Goal: Transaction & Acquisition: Download file/media

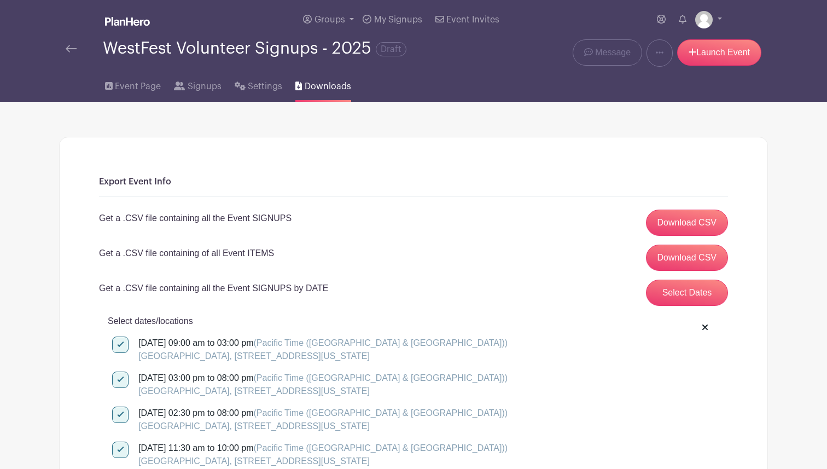
click at [69, 44] on link at bounding box center [71, 48] width 11 height 13
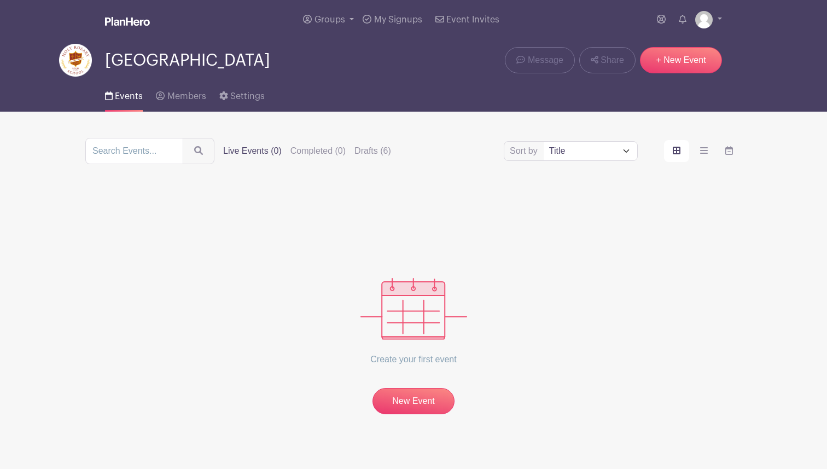
click at [80, 59] on img at bounding box center [75, 60] width 33 height 33
click at [122, 96] on span "Events" at bounding box center [129, 96] width 28 height 9
click at [354, 150] on label "Drafts (6)" at bounding box center [372, 150] width 37 height 13
click at [0, 0] on input "Drafts (6)" at bounding box center [0, 0] width 0 height 0
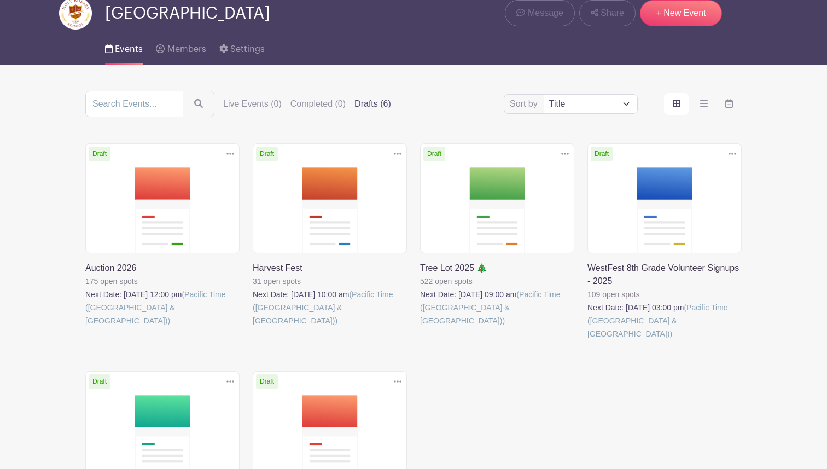
scroll to position [55, 0]
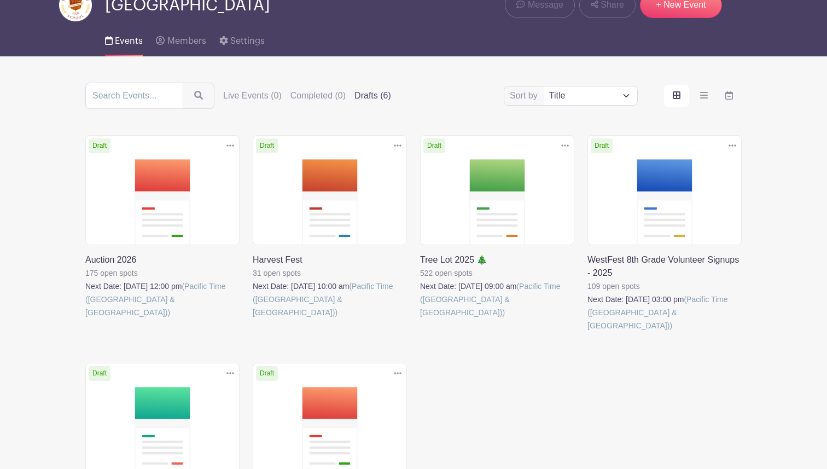
click at [587, 332] on link at bounding box center [587, 332] width 0 height 0
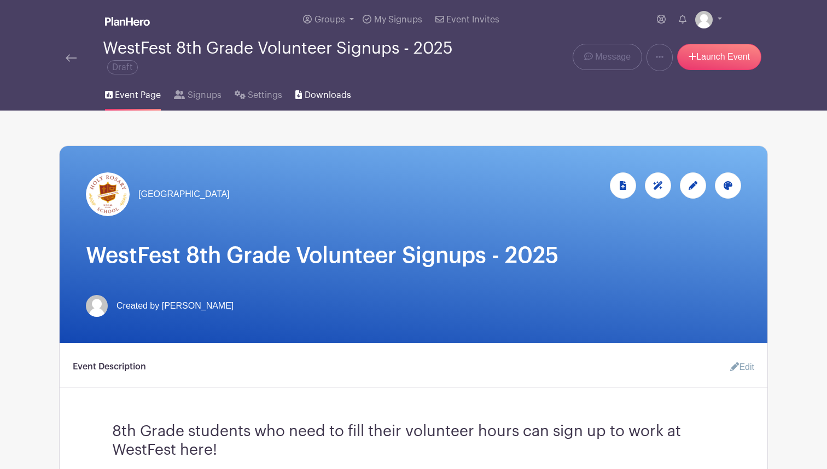
click at [337, 99] on span "Downloads" at bounding box center [328, 95] width 46 height 13
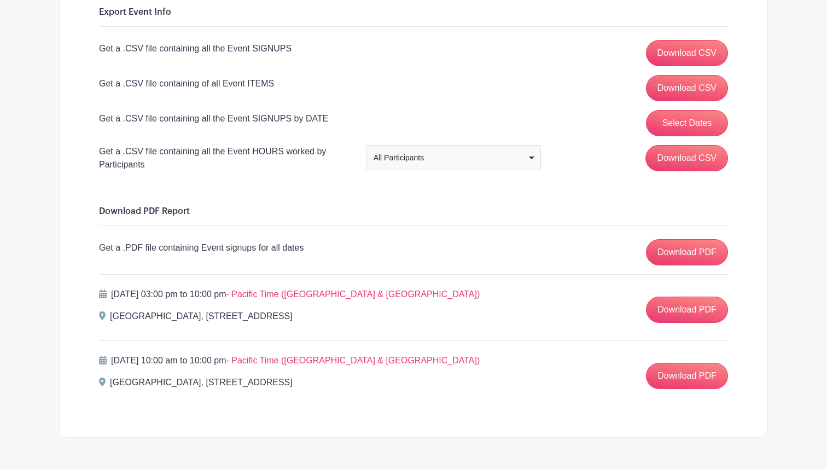
scroll to position [177, 0]
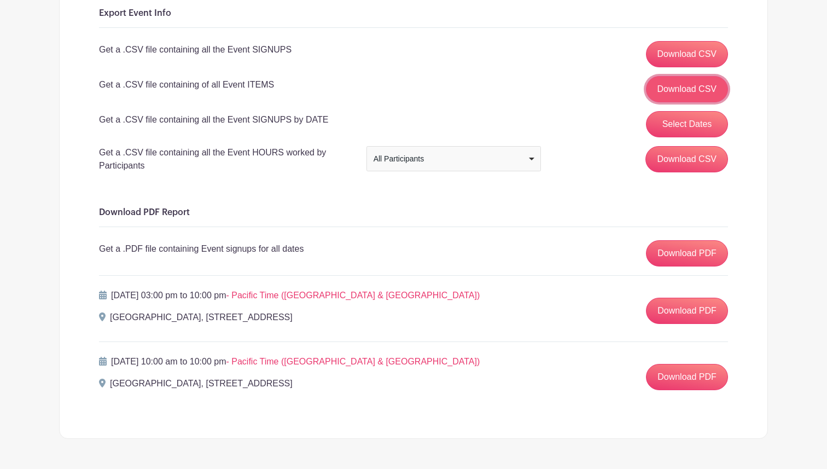
click at [671, 92] on link "Download CSV" at bounding box center [687, 89] width 83 height 26
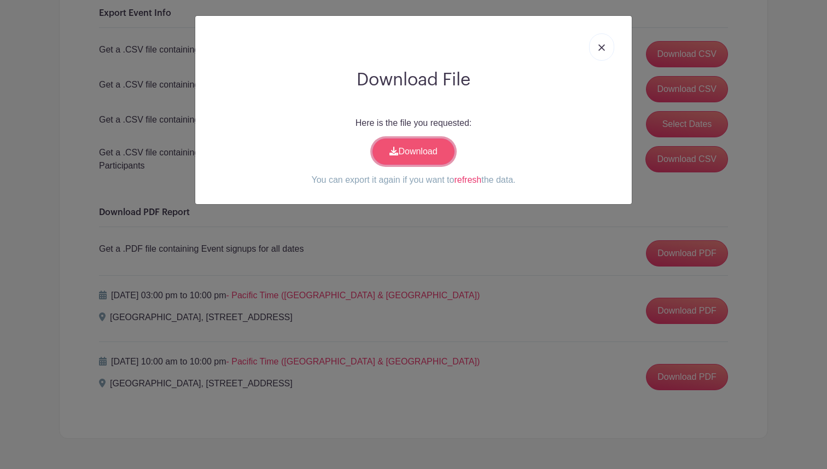
click at [418, 150] on link "Download" at bounding box center [413, 151] width 82 height 26
click at [598, 40] on link at bounding box center [601, 46] width 25 height 27
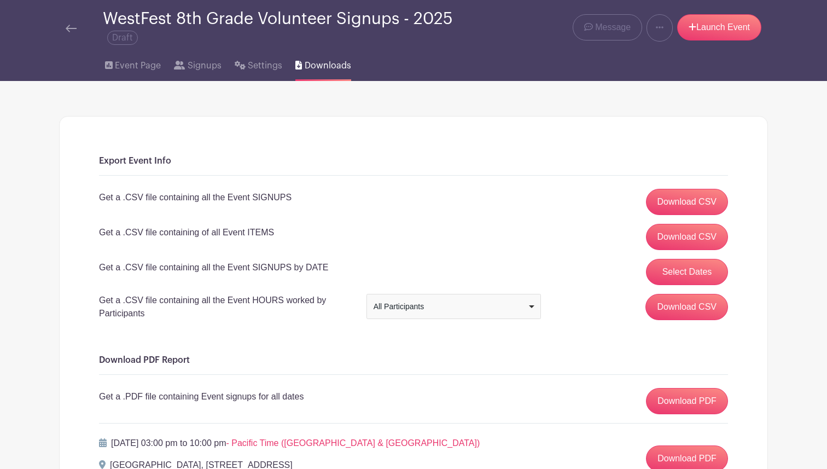
scroll to position [0, 0]
